Goal: Task Accomplishment & Management: Manage account settings

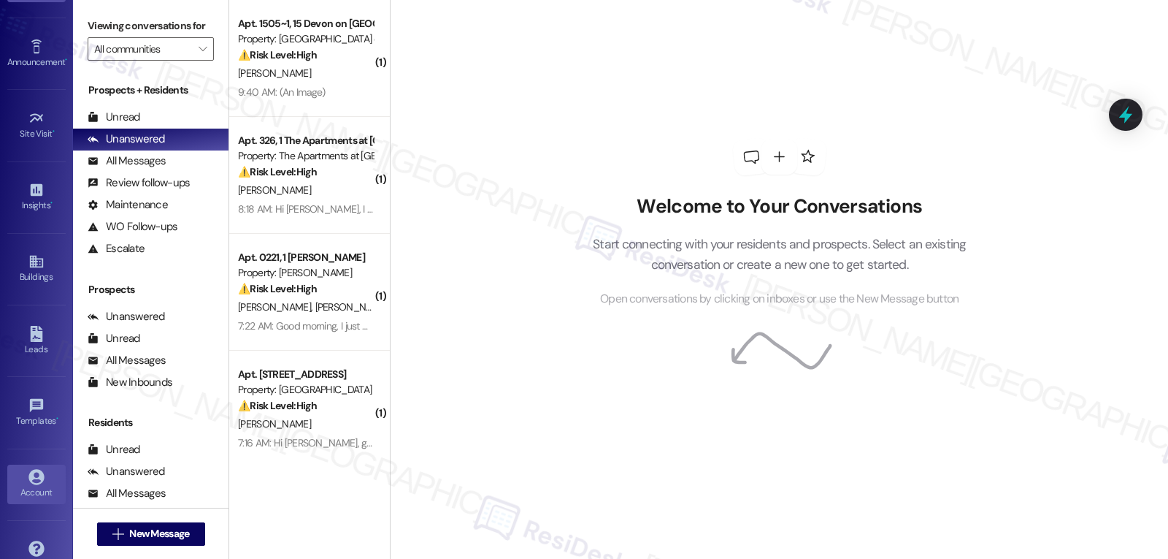
scroll to position [138, 0]
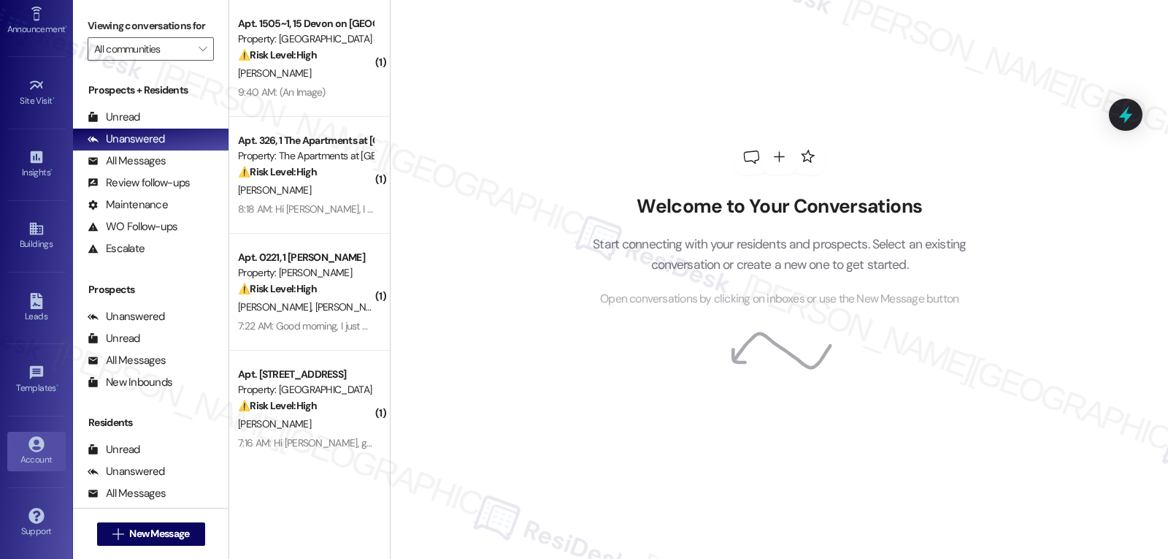
click at [40, 458] on div "Account" at bounding box center [36, 459] width 73 height 15
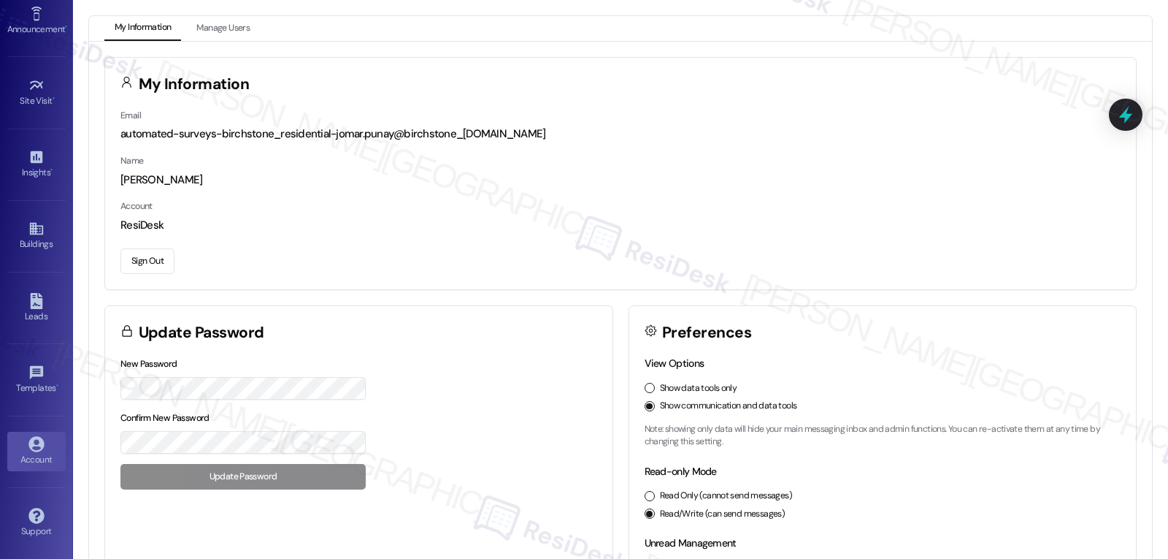
click at [145, 263] on button "Sign Out" at bounding box center [147, 261] width 54 height 26
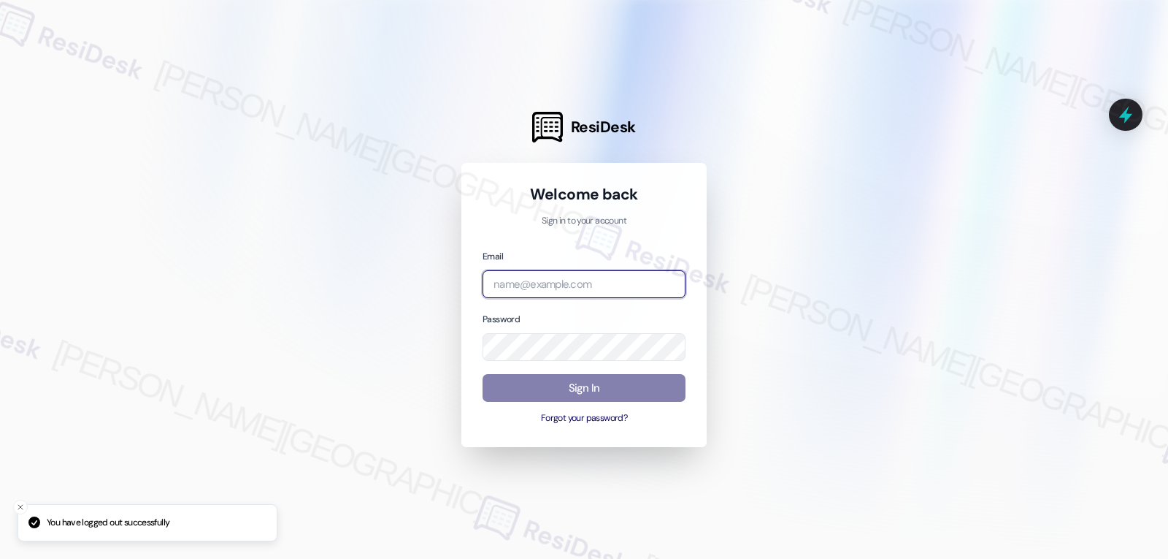
click at [607, 289] on input "email" at bounding box center [584, 284] width 203 height 28
click at [512, 291] on input "email" at bounding box center [584, 284] width 203 height 28
paste input "automated-surveys-archway_equities-jomar.punay@archway_[DOMAIN_NAME]"
type input "automated-surveys-archway_equities-jomar.punay@archway_[DOMAIN_NAME]"
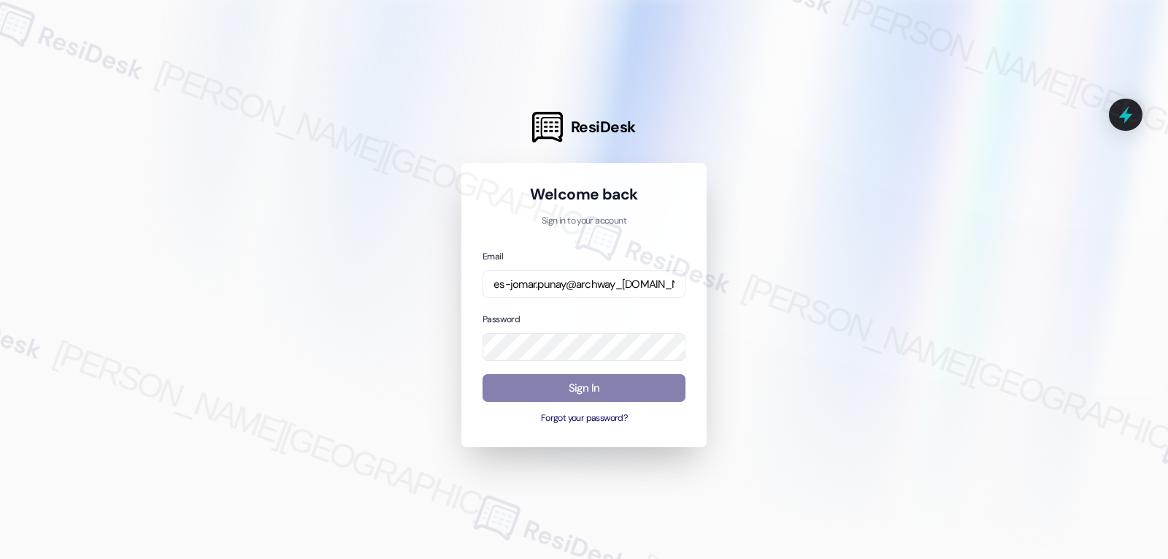
scroll to position [0, 0]
click at [399, 377] on div at bounding box center [584, 279] width 1168 height 559
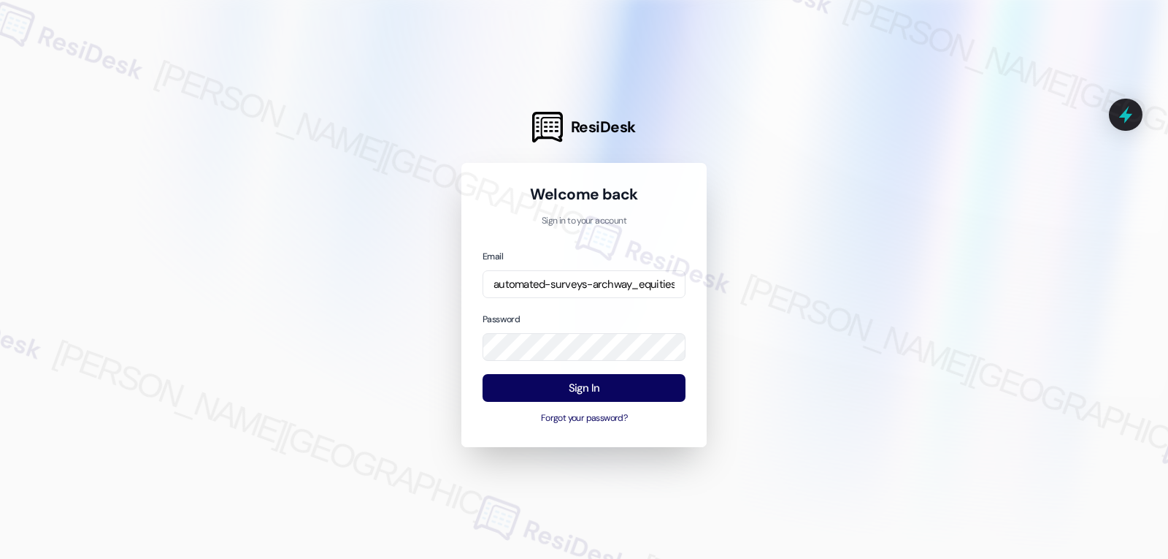
click at [380, 351] on div at bounding box center [584, 279] width 1168 height 559
click at [616, 387] on button "Sign In" at bounding box center [584, 388] width 203 height 28
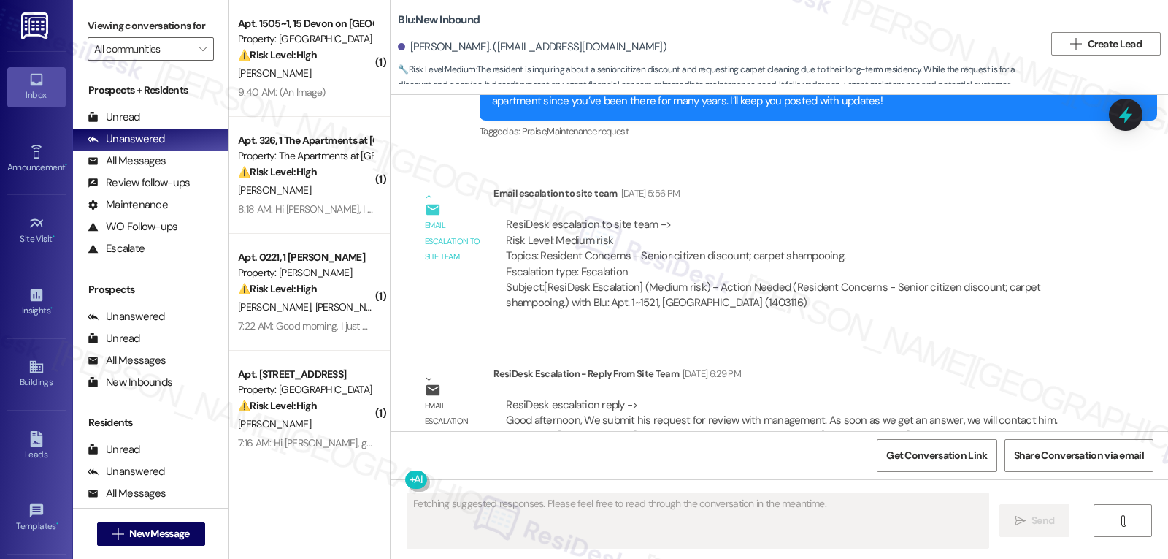
scroll to position [4852, 0]
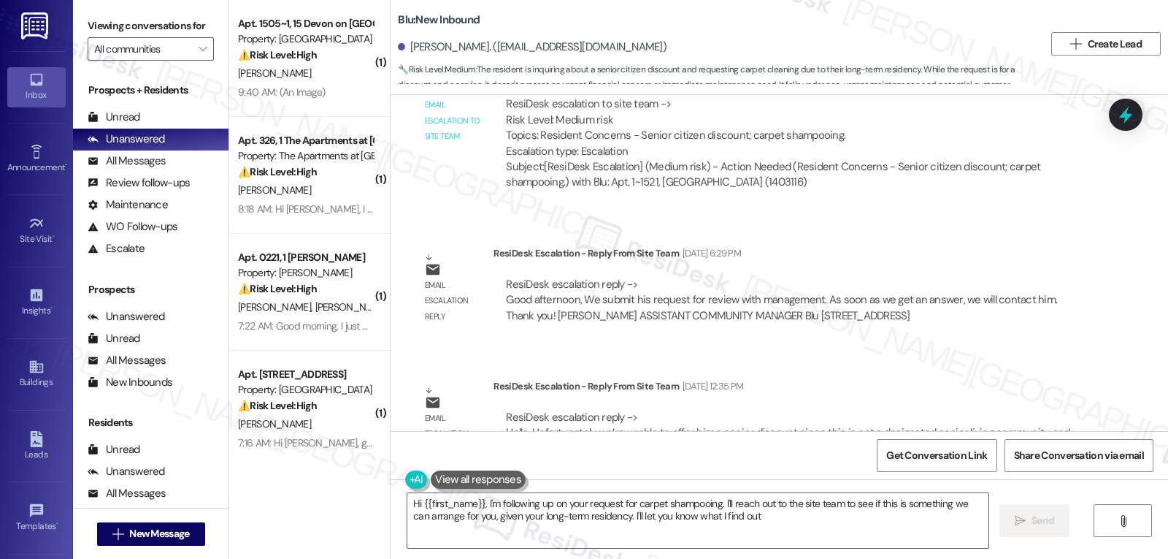
type textarea "Hi {{first_name}}, I'm following up on your request for carpet shampooing. I'll…"
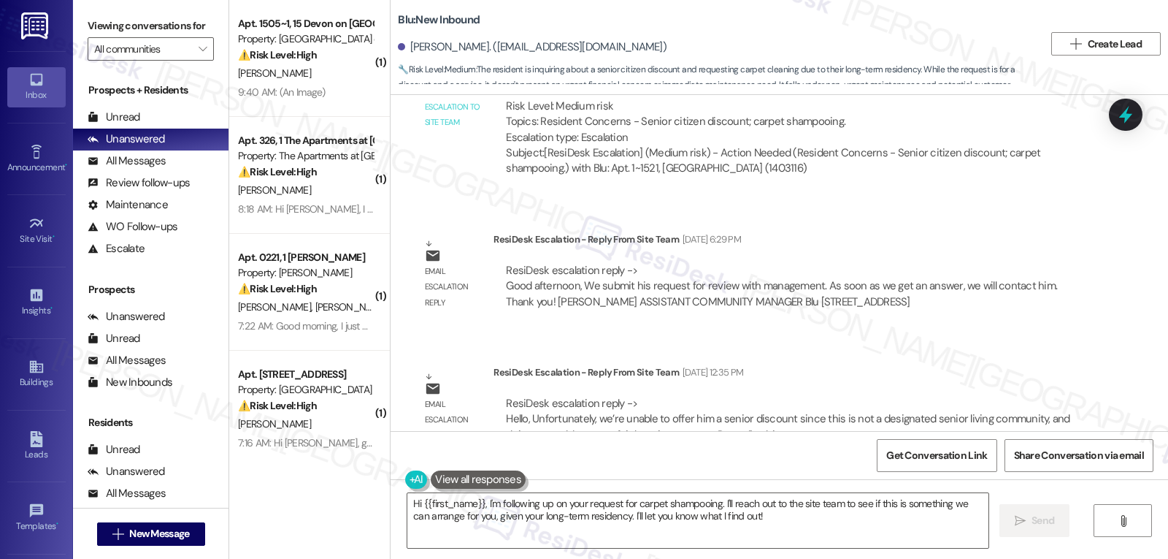
scroll to position [4869, 0]
